Goal: Information Seeking & Learning: Compare options

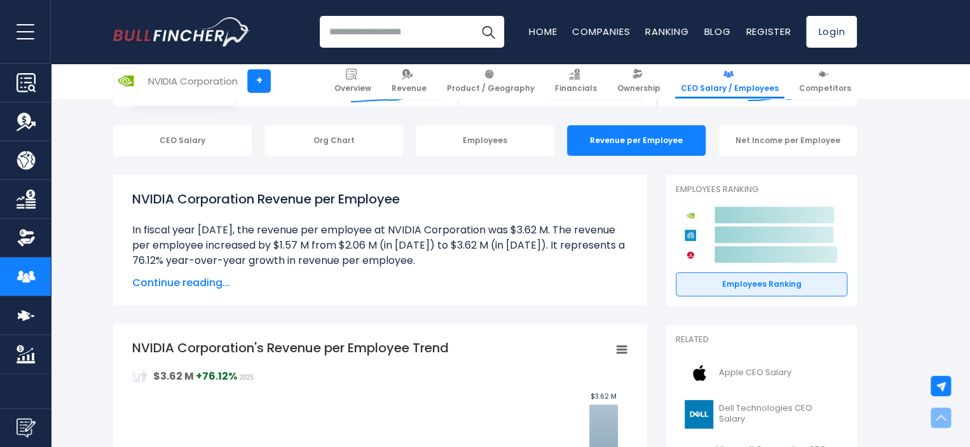
scroll to position [109, 0]
click at [420, 74] on link "Revenue" at bounding box center [409, 81] width 46 height 35
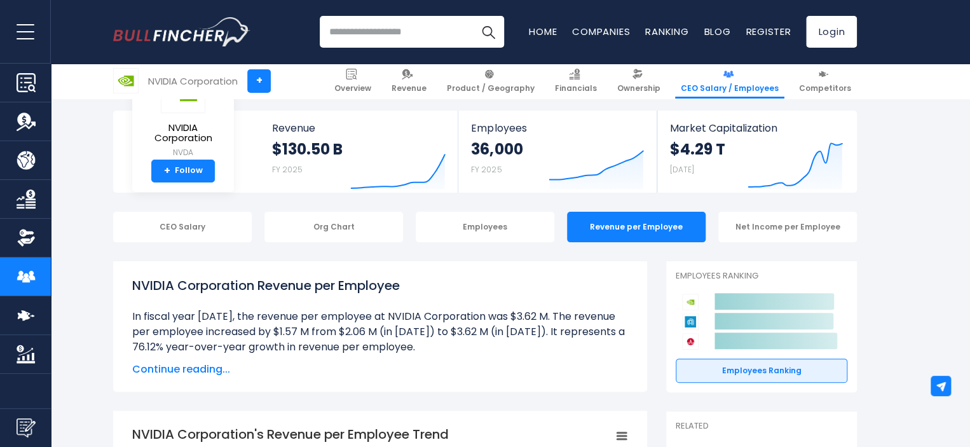
scroll to position [0, 0]
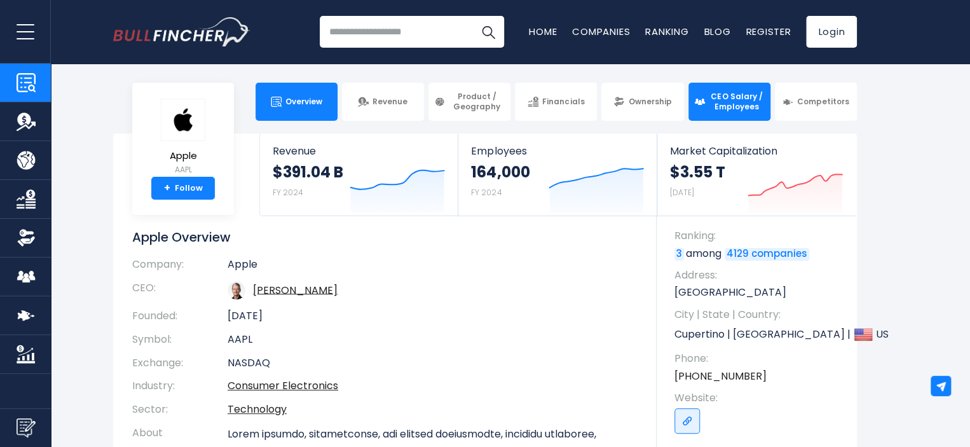
click at [721, 107] on span "CEO Salary / Employees" at bounding box center [737, 102] width 56 height 20
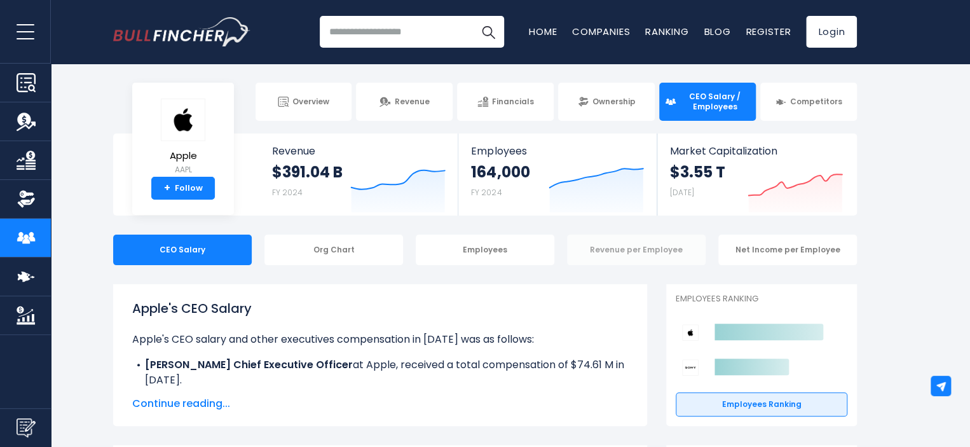
click at [606, 238] on div "Revenue per Employee" at bounding box center [636, 250] width 139 height 31
click at [610, 250] on div "Revenue per Employee" at bounding box center [636, 250] width 139 height 31
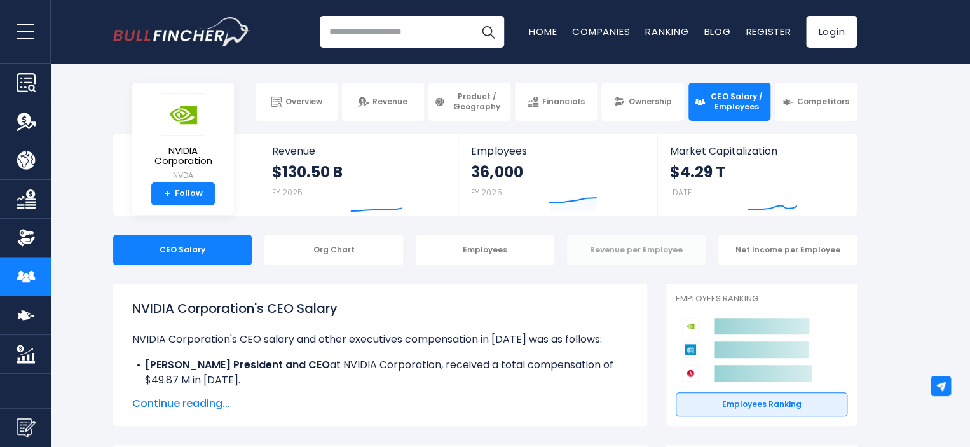
click at [620, 259] on div "Revenue per Employee" at bounding box center [636, 250] width 139 height 31
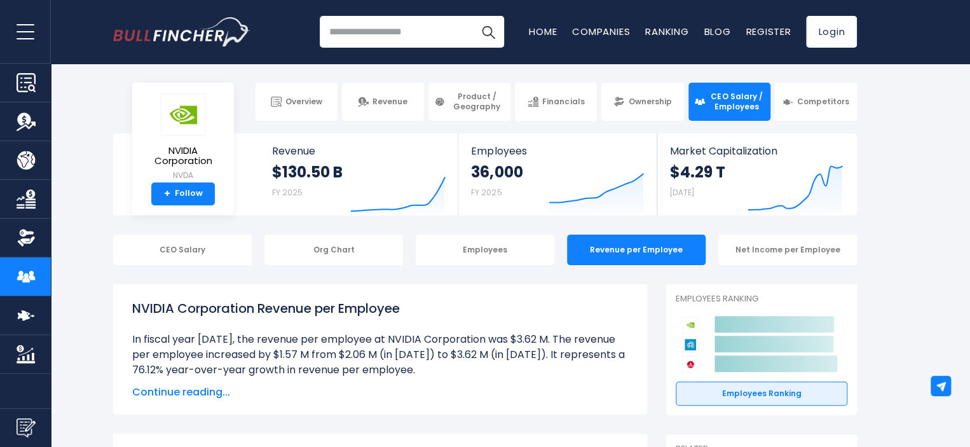
click at [386, 30] on input "search" at bounding box center [412, 32] width 184 height 32
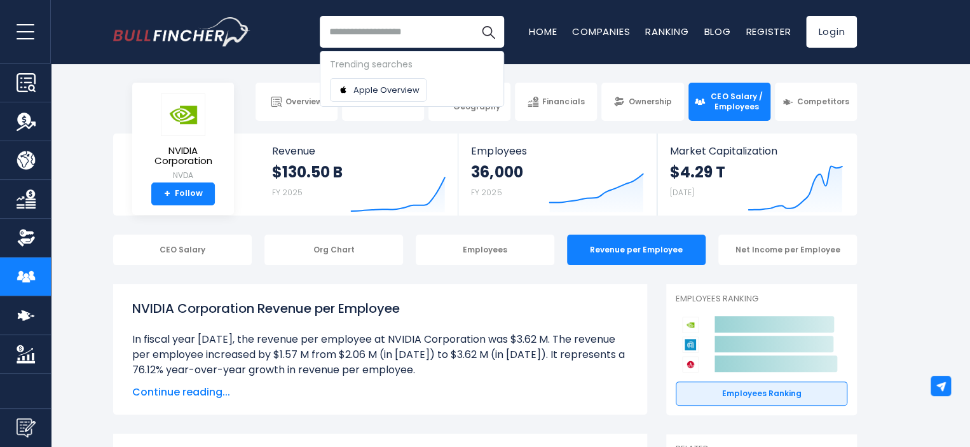
paste input "********"
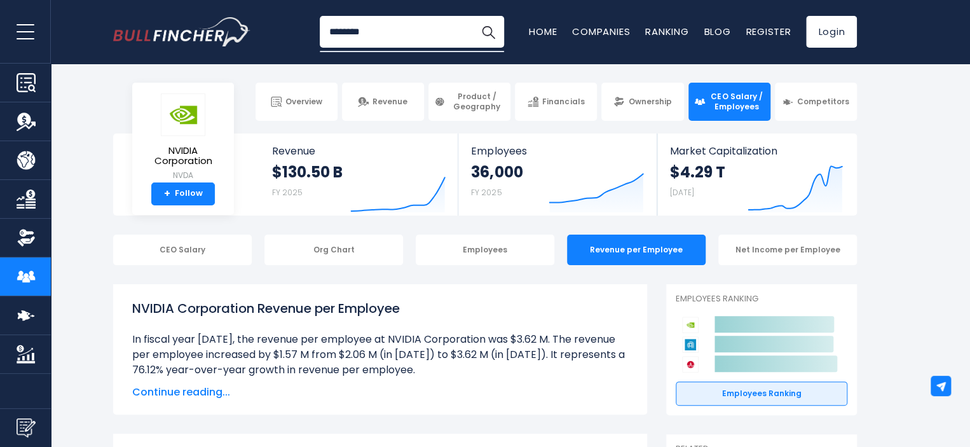
type input "********"
click at [472, 16] on button "Search" at bounding box center [488, 32] width 32 height 32
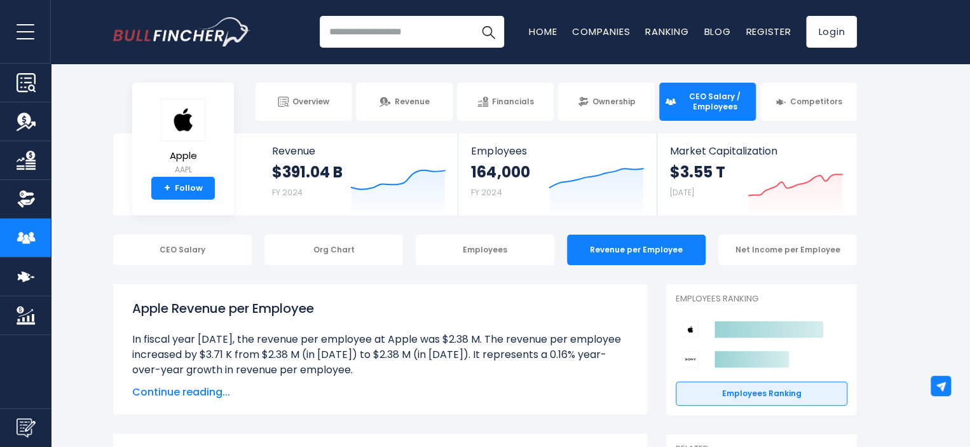
click at [392, 38] on input "search" at bounding box center [412, 32] width 184 height 32
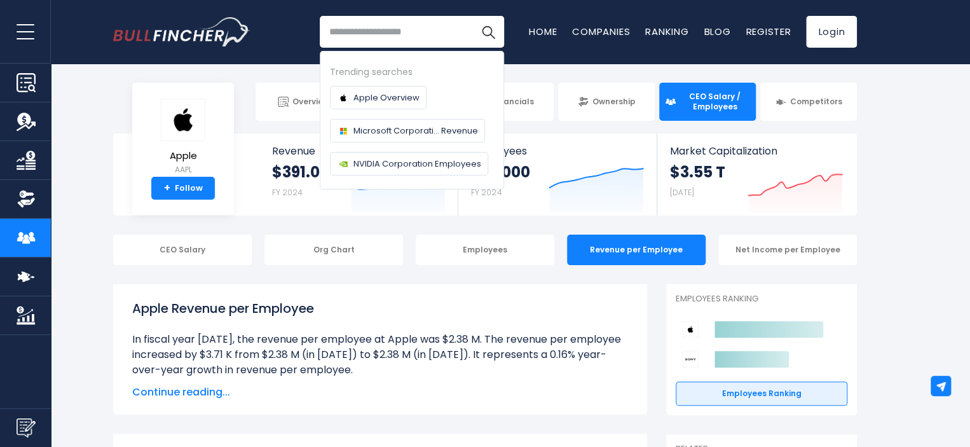
paste input "******"
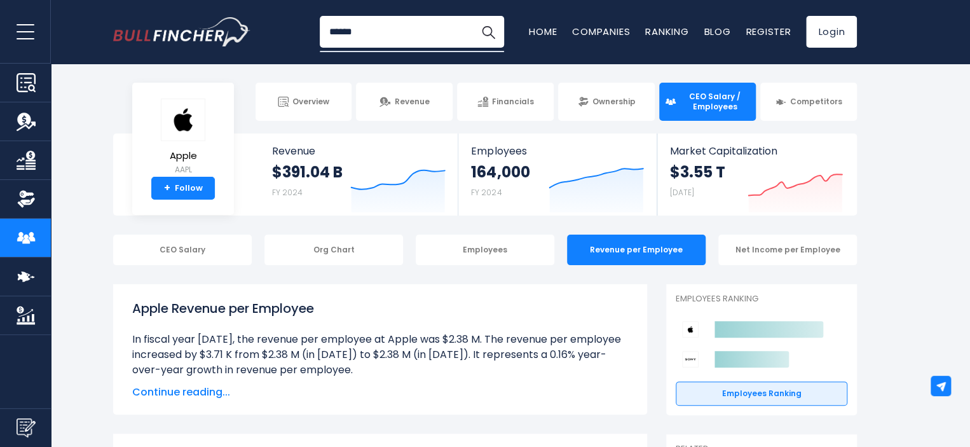
type input "******"
click at [472, 16] on button "Search" at bounding box center [488, 32] width 32 height 32
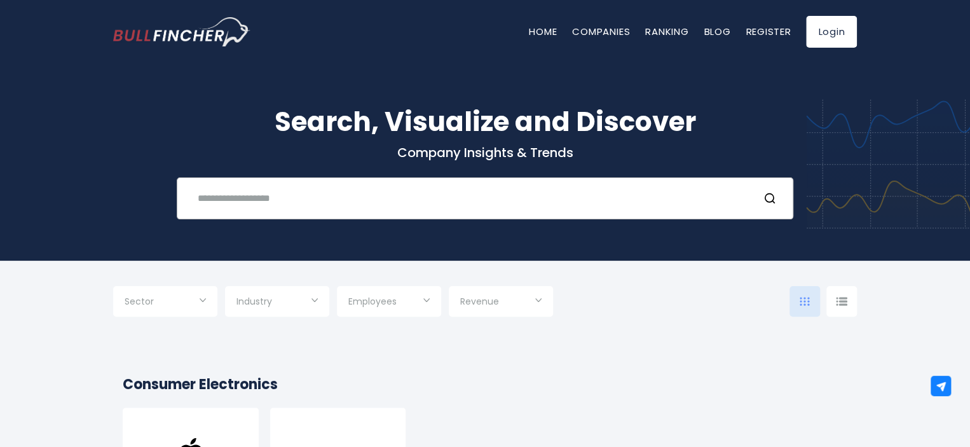
click at [348, 201] on input "text" at bounding box center [469, 198] width 558 height 24
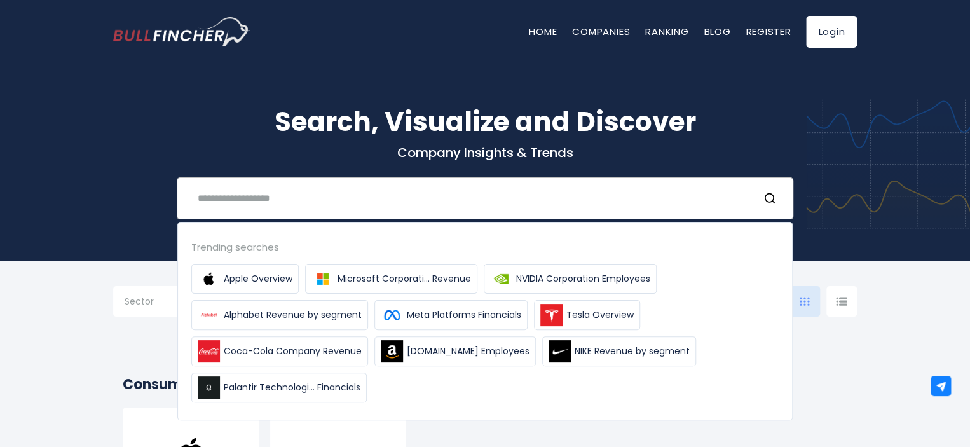
type input "*"
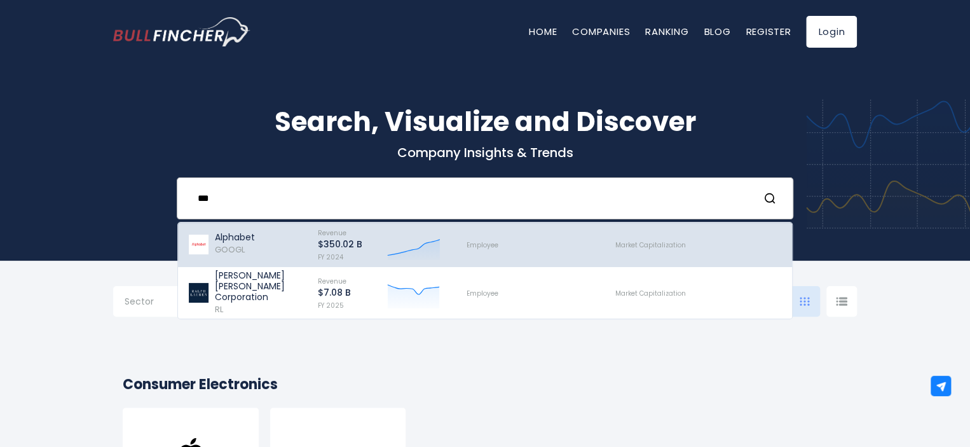
type input "***"
click at [262, 238] on div "Alphabet GOOGL" at bounding box center [247, 245] width 119 height 38
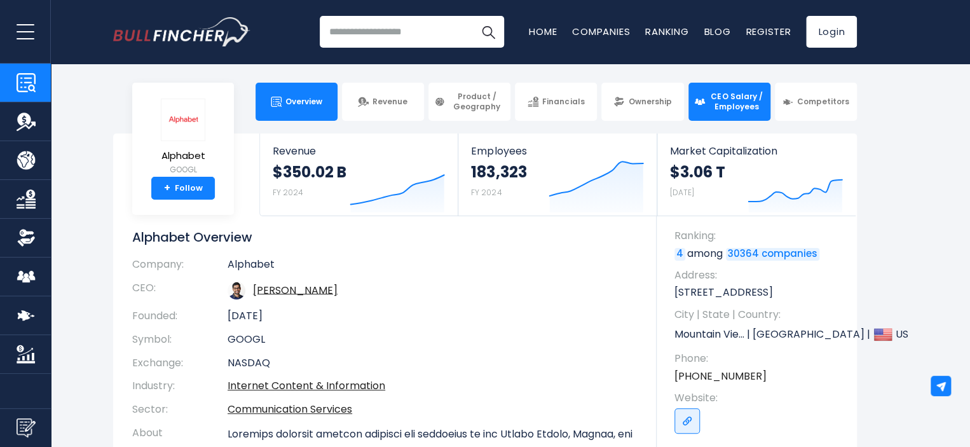
click at [721, 96] on span "CEO Salary / Employees" at bounding box center [737, 102] width 56 height 20
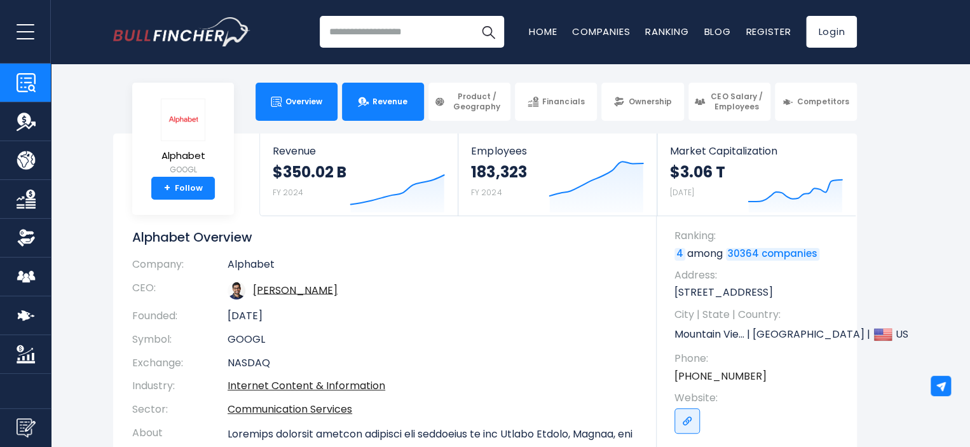
click at [390, 111] on link "Revenue" at bounding box center [383, 102] width 82 height 38
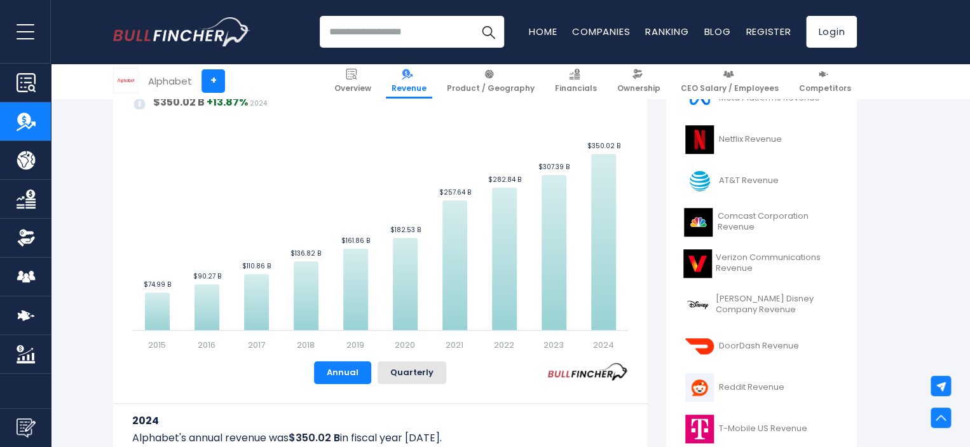
scroll to position [381, 0]
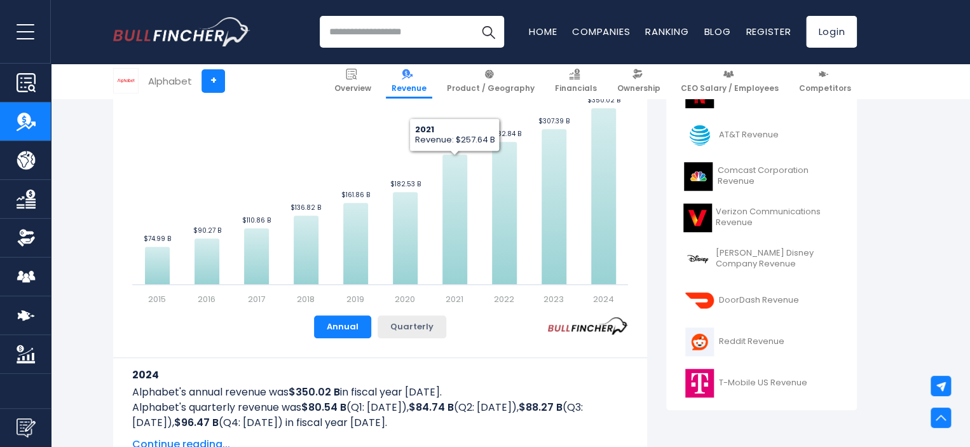
click at [429, 325] on button "Quarterly" at bounding box center [412, 326] width 69 height 23
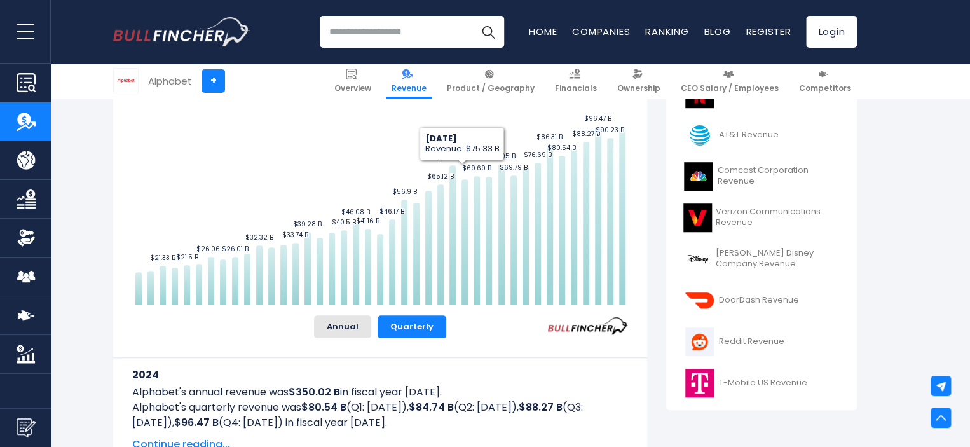
drag, startPoint x: 625, startPoint y: 140, endPoint x: 367, endPoint y: 196, distance: 264.1
click at [385, 173] on rect "Alphabet's Revenue Trend Quarterly" at bounding box center [380, 162] width 496 height 286
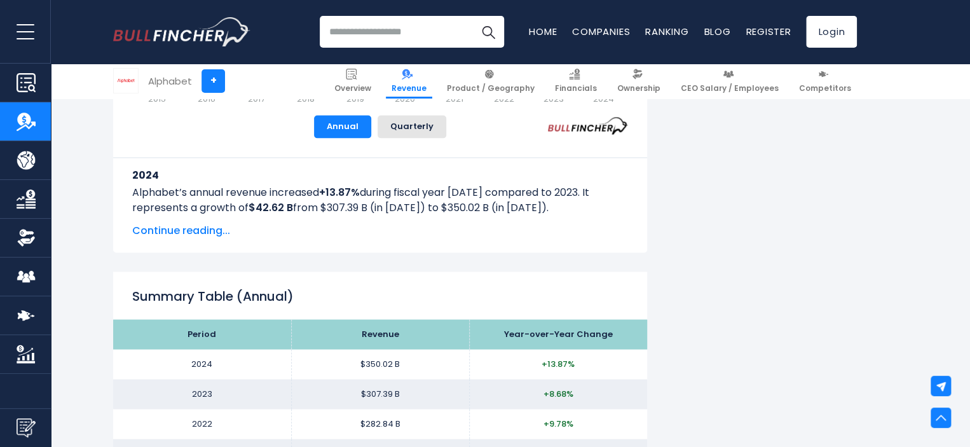
scroll to position [1208, 0]
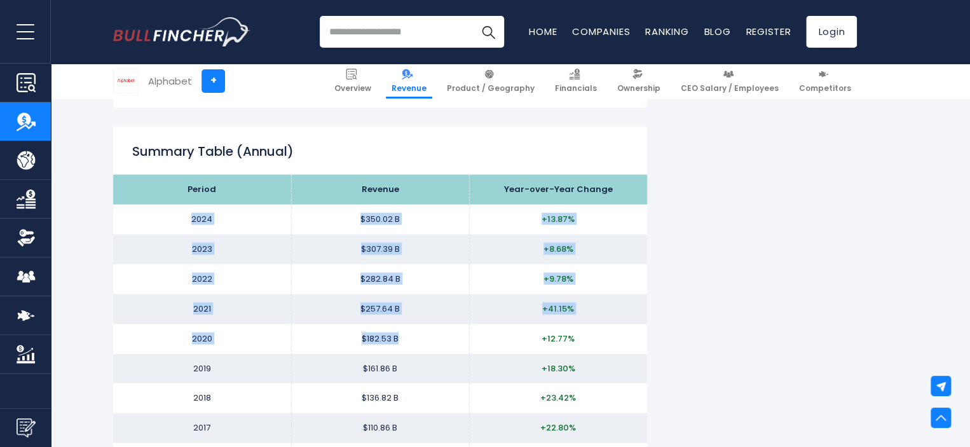
drag, startPoint x: 178, startPoint y: 214, endPoint x: 485, endPoint y: 352, distance: 336.6
click at [485, 352] on tbody "Period Revenue Year-over-Year Change 2024 $350.02 B +13.87% 2023 $307.39 B +8.6…" at bounding box center [380, 338] width 534 height 328
click at [449, 345] on td "$182.53 B" at bounding box center [380, 339] width 178 height 30
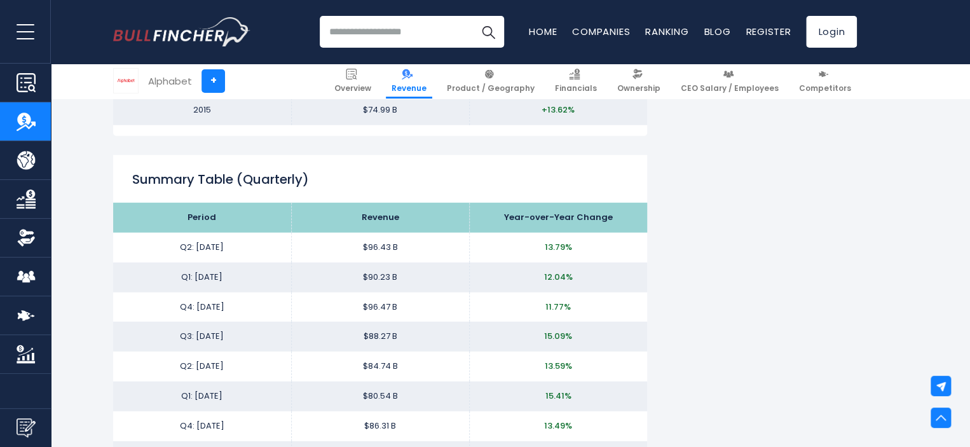
scroll to position [1589, 0]
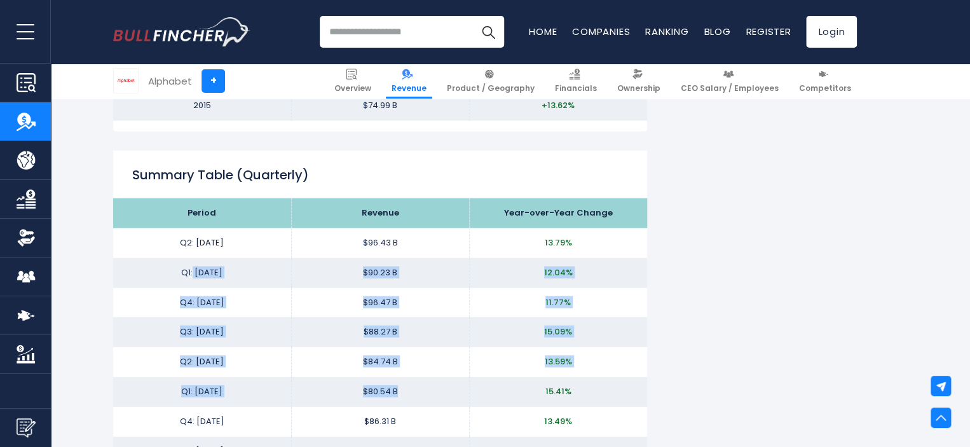
drag, startPoint x: 198, startPoint y: 280, endPoint x: 422, endPoint y: 388, distance: 249.1
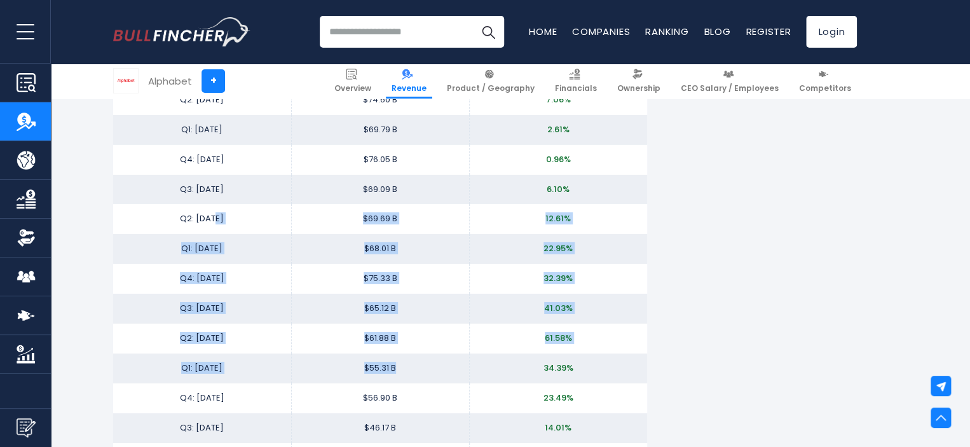
drag, startPoint x: 438, startPoint y: 371, endPoint x: 209, endPoint y: 209, distance: 280.1
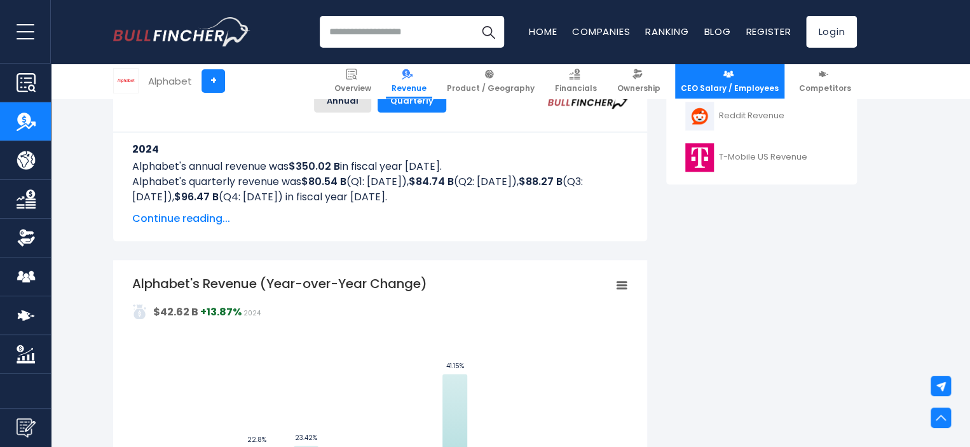
scroll to position [572, 0]
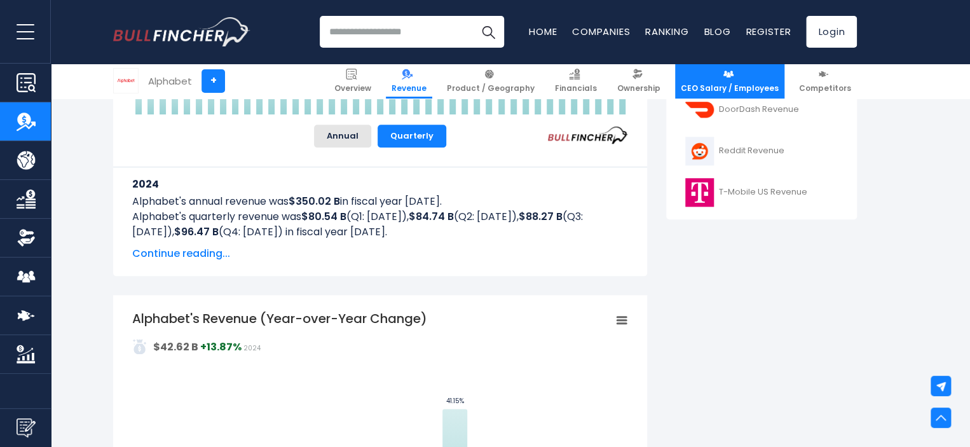
click at [719, 93] on link "CEO Salary / Employees" at bounding box center [729, 81] width 109 height 35
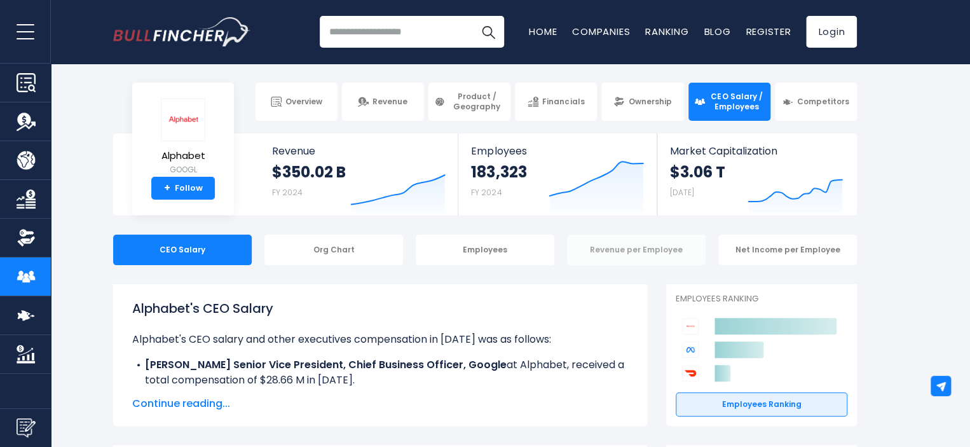
click at [643, 254] on div "Revenue per Employee" at bounding box center [636, 250] width 139 height 31
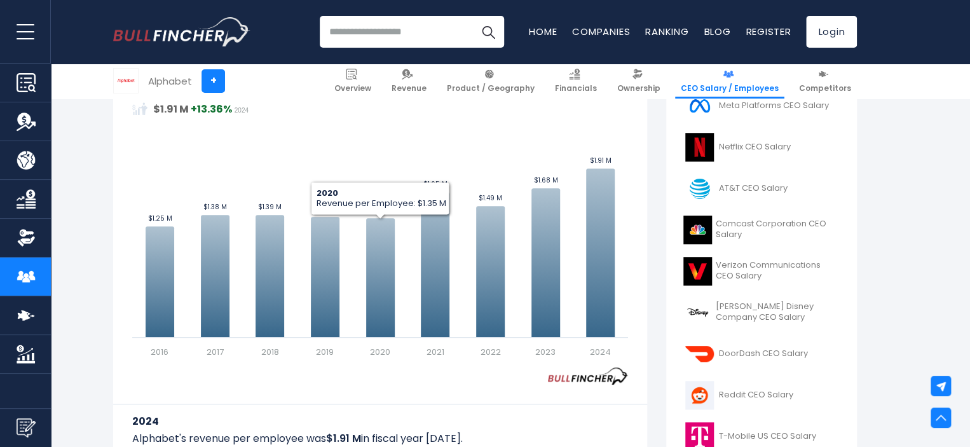
scroll to position [381, 0]
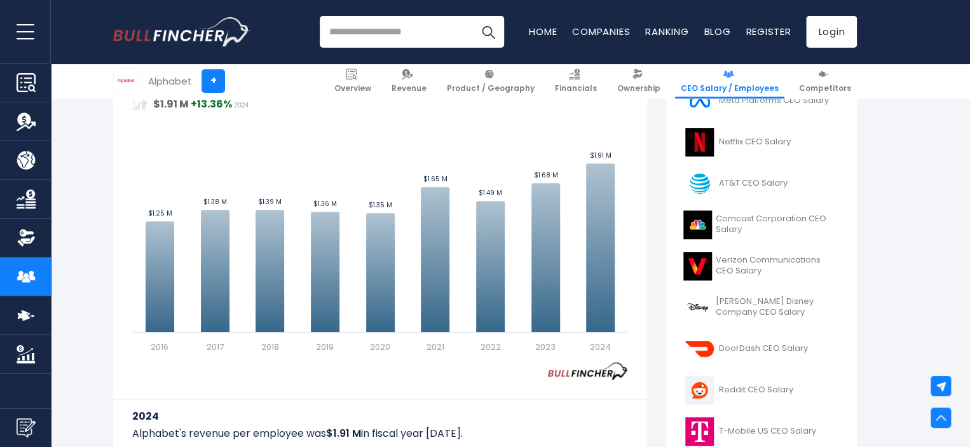
click at [388, 27] on input "search" at bounding box center [412, 32] width 184 height 32
paste input "*******"
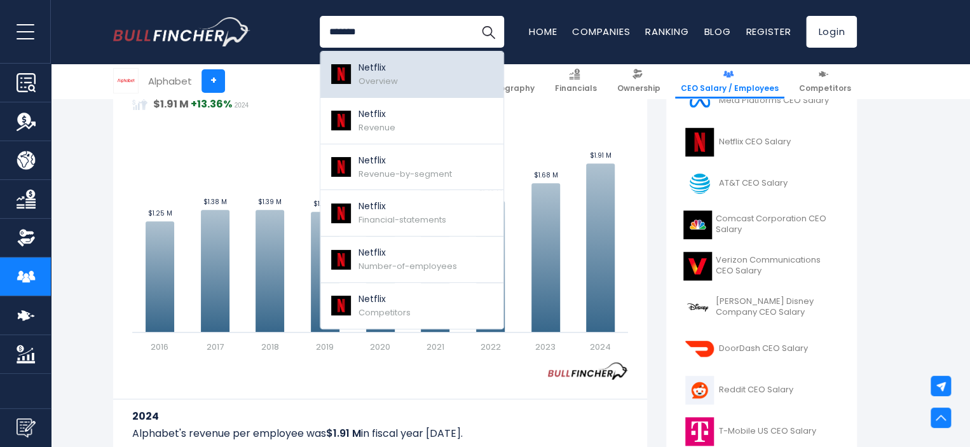
type input "*******"
click at [389, 72] on p "Netflix" at bounding box center [378, 67] width 39 height 13
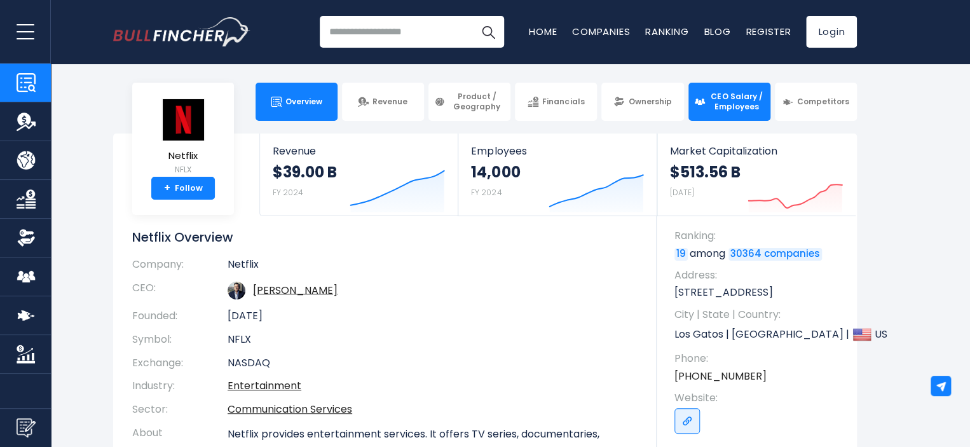
click at [710, 118] on link "CEO Salary / Employees" at bounding box center [729, 102] width 82 height 38
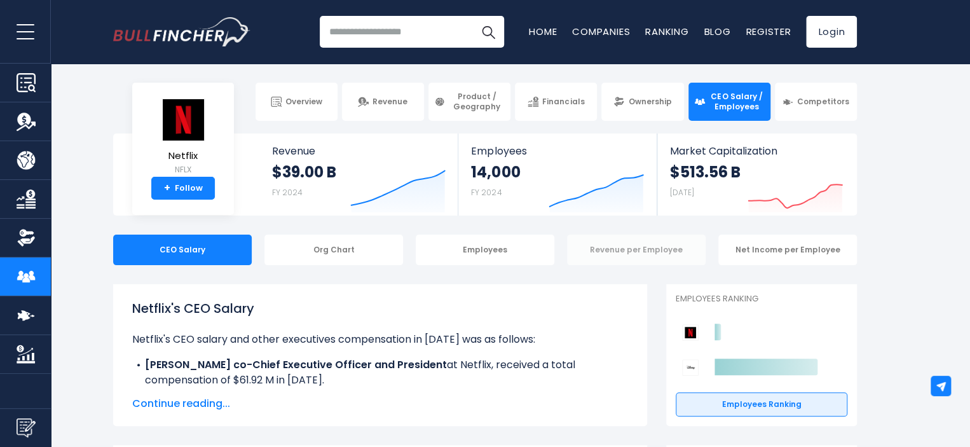
click at [648, 246] on div "Revenue per Employee" at bounding box center [636, 250] width 139 height 31
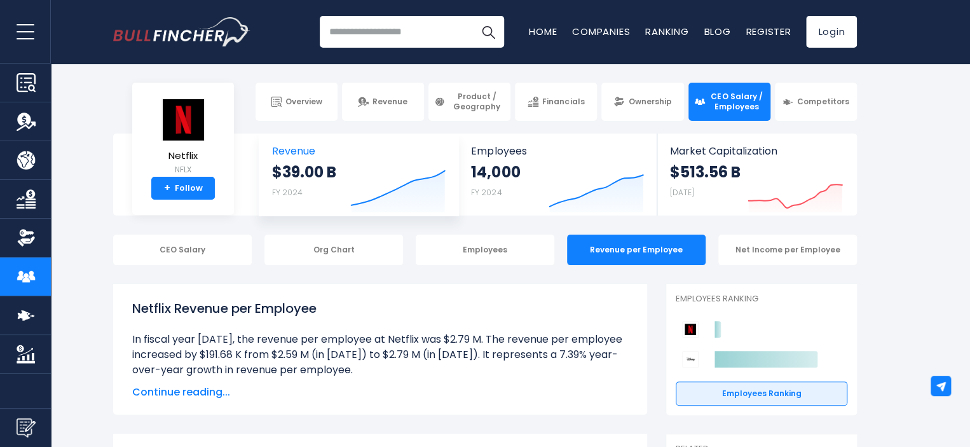
click at [294, 175] on strong "$39.00 B" at bounding box center [304, 172] width 64 height 20
click at [292, 149] on span "Revenue" at bounding box center [359, 151] width 174 height 12
click at [207, 310] on h1 "Netflix Revenue per Employee" at bounding box center [380, 308] width 496 height 19
copy h1 "Revenue"
